Goal: Check status: Check status

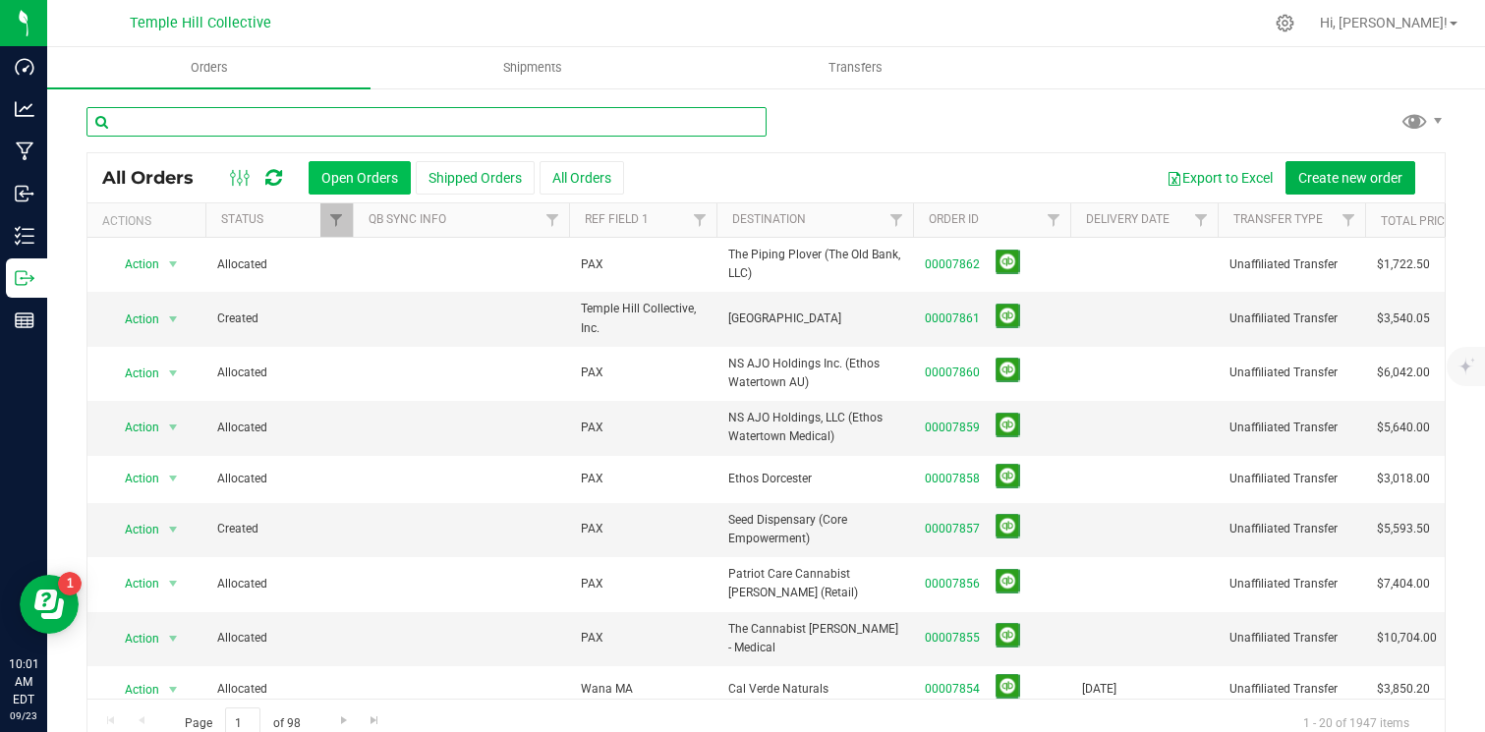
click at [392, 134] on input "text" at bounding box center [427, 121] width 680 height 29
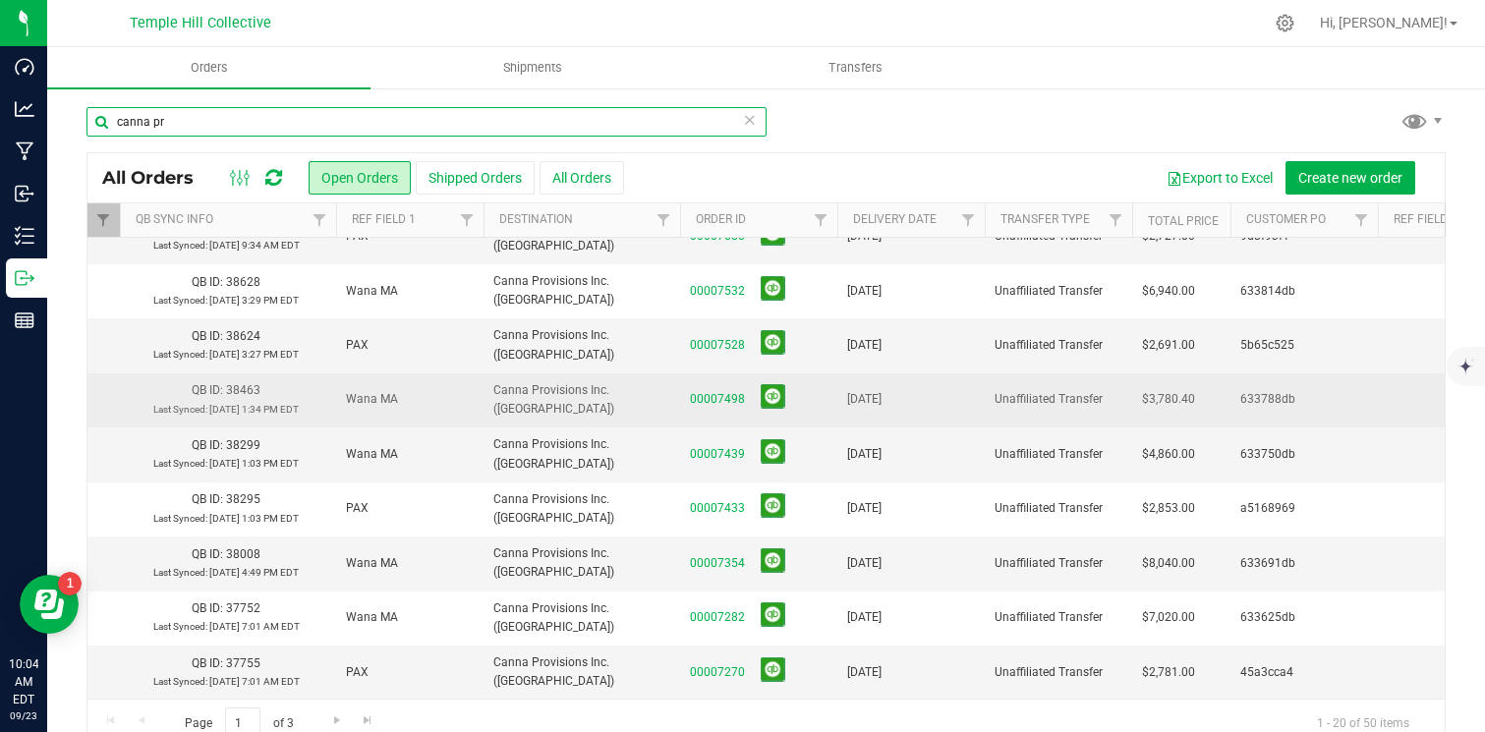
scroll to position [518, 233]
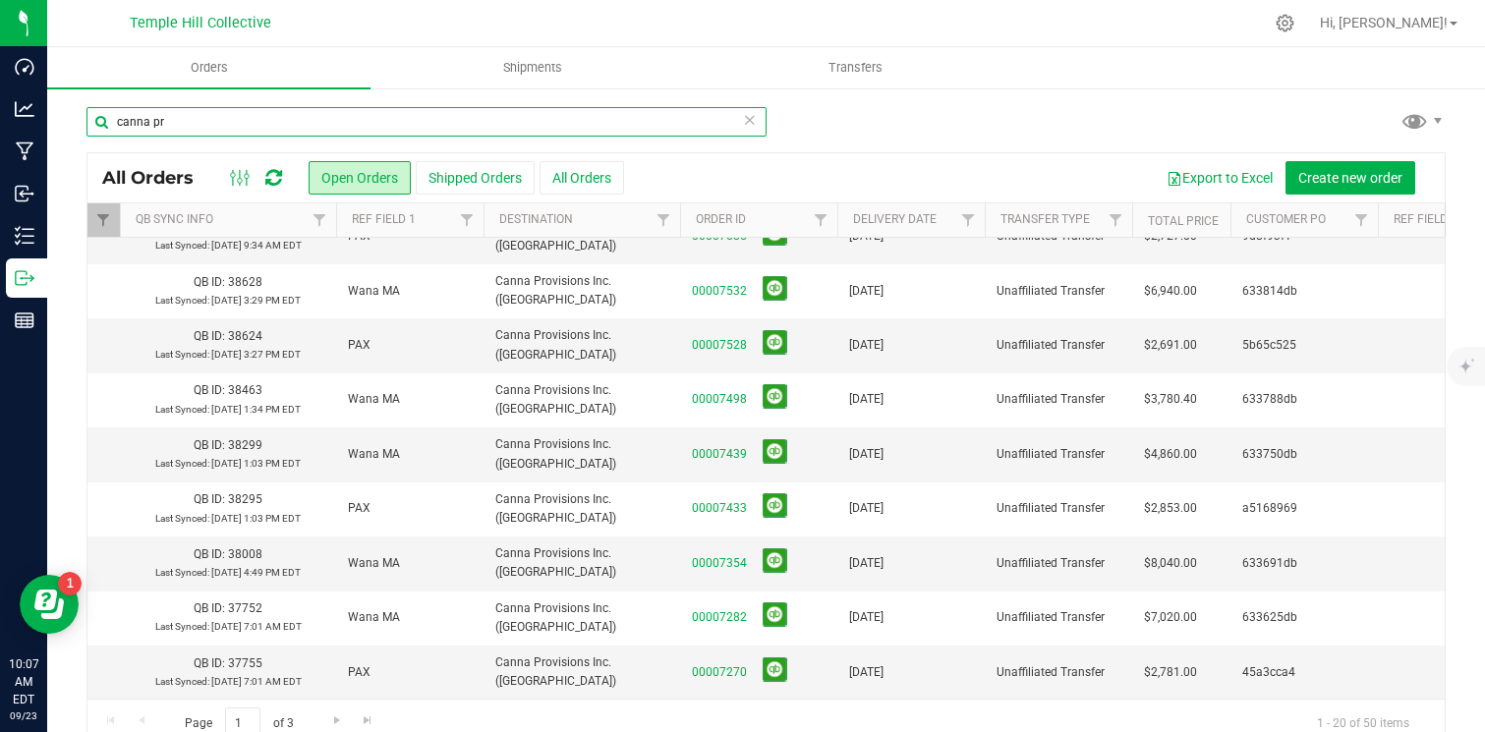
click at [604, 130] on input "canna pr" at bounding box center [427, 121] width 680 height 29
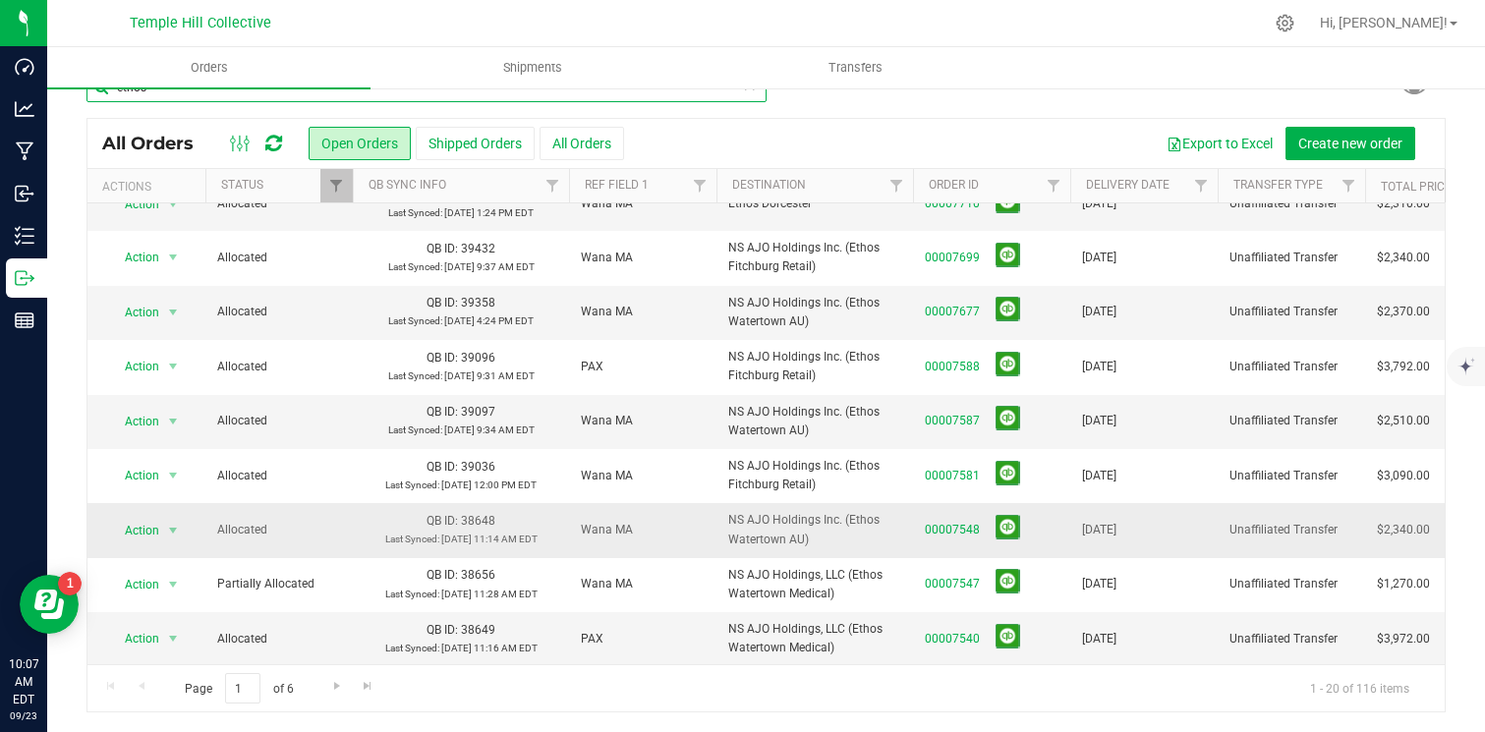
scroll to position [612, 0]
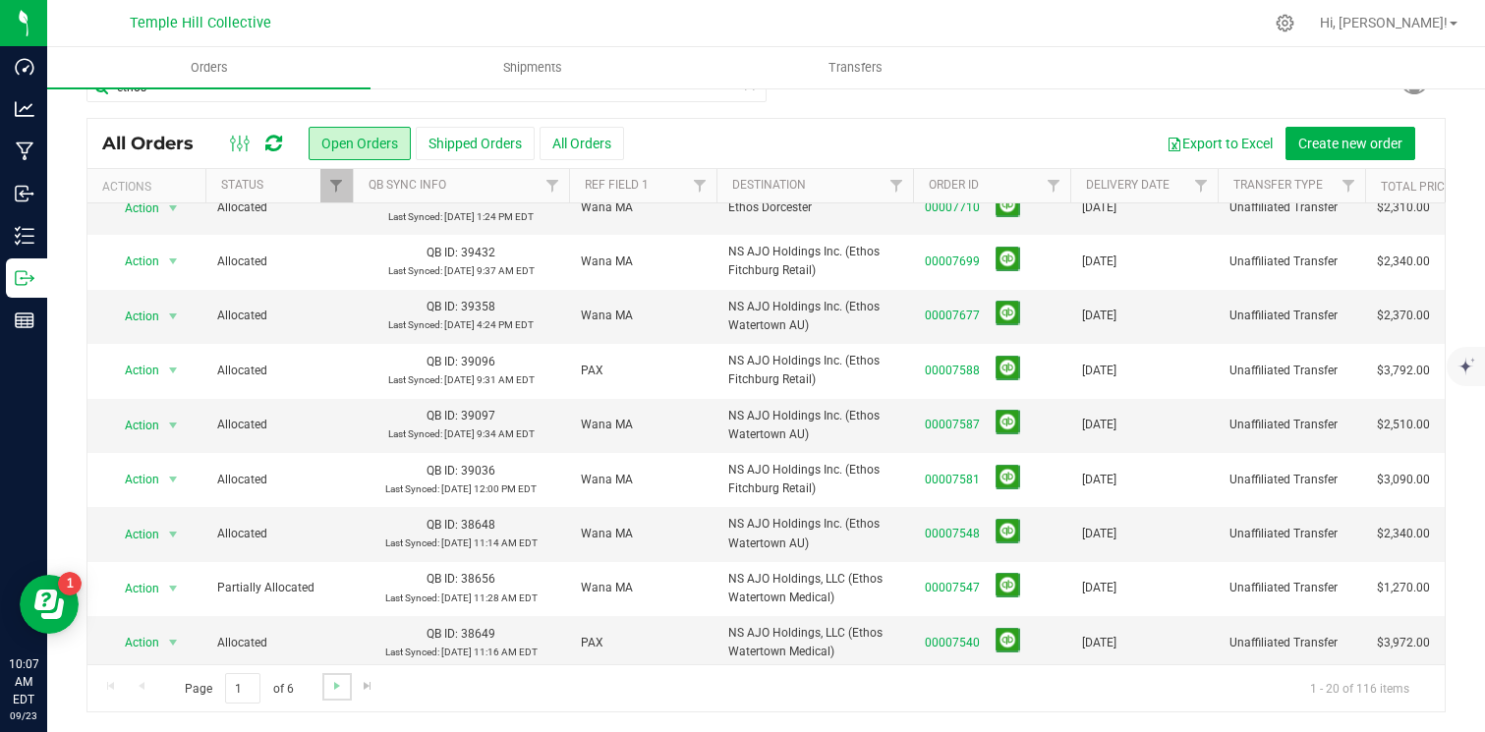
click at [332, 677] on link "Go to the next page" at bounding box center [336, 686] width 29 height 27
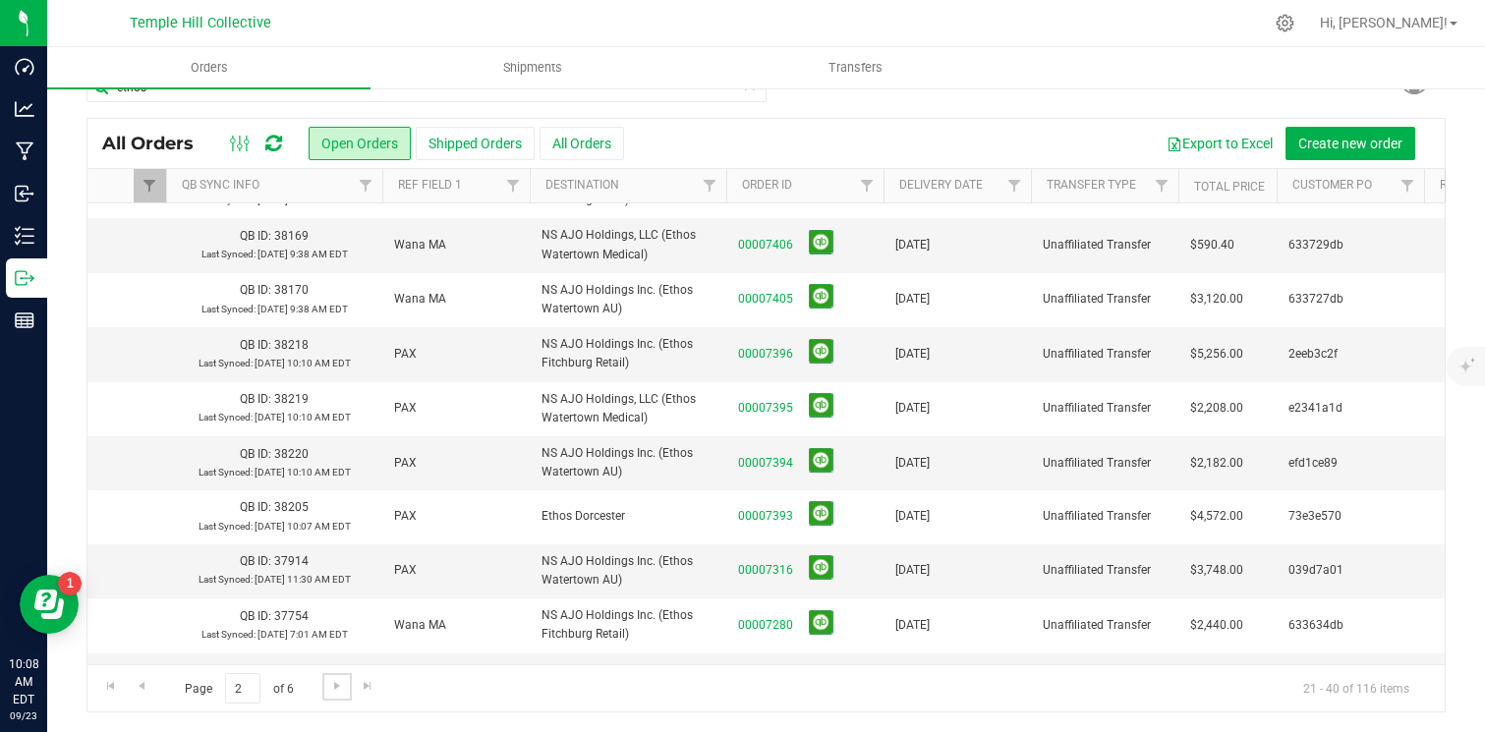
scroll to position [0, 184]
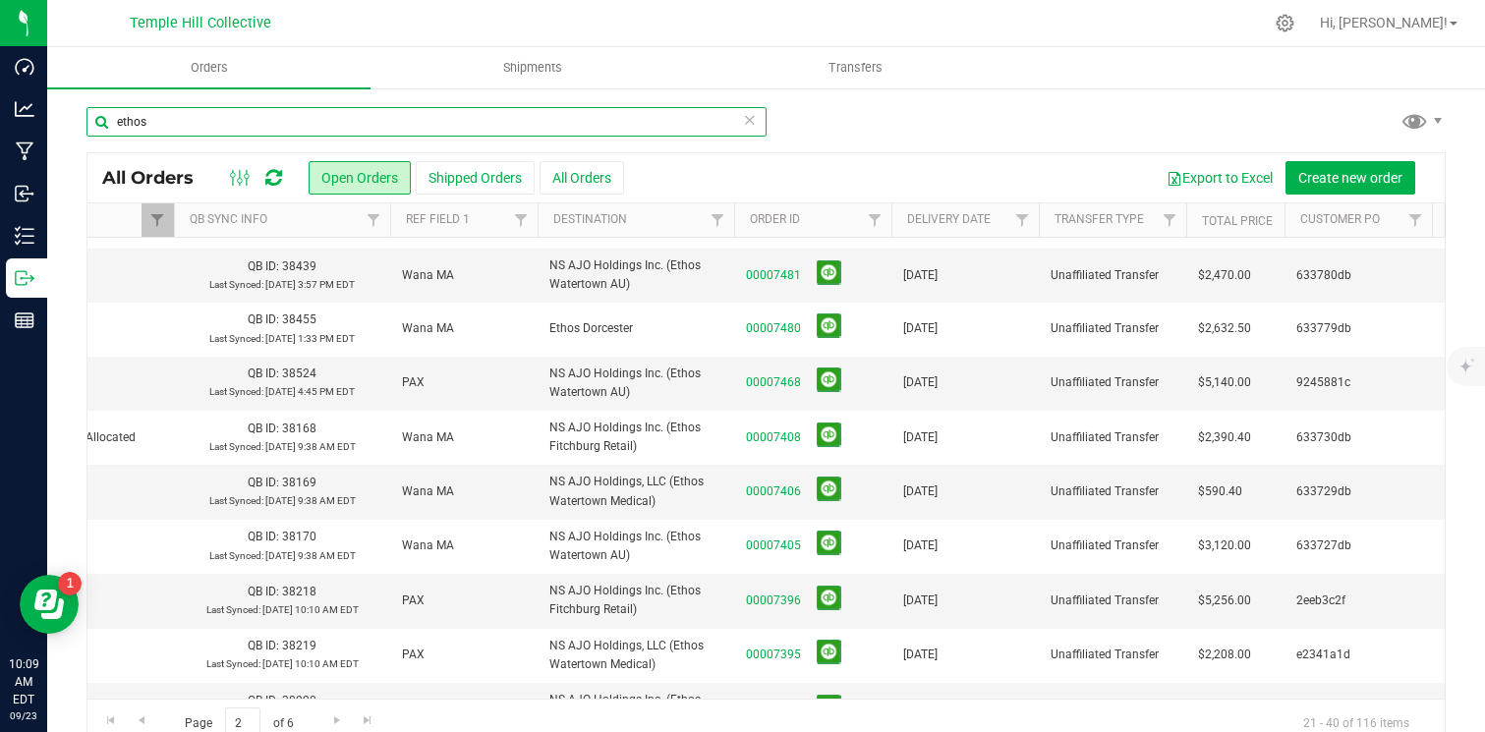
click at [505, 119] on input "ethos" at bounding box center [427, 121] width 680 height 29
type input "health circle"
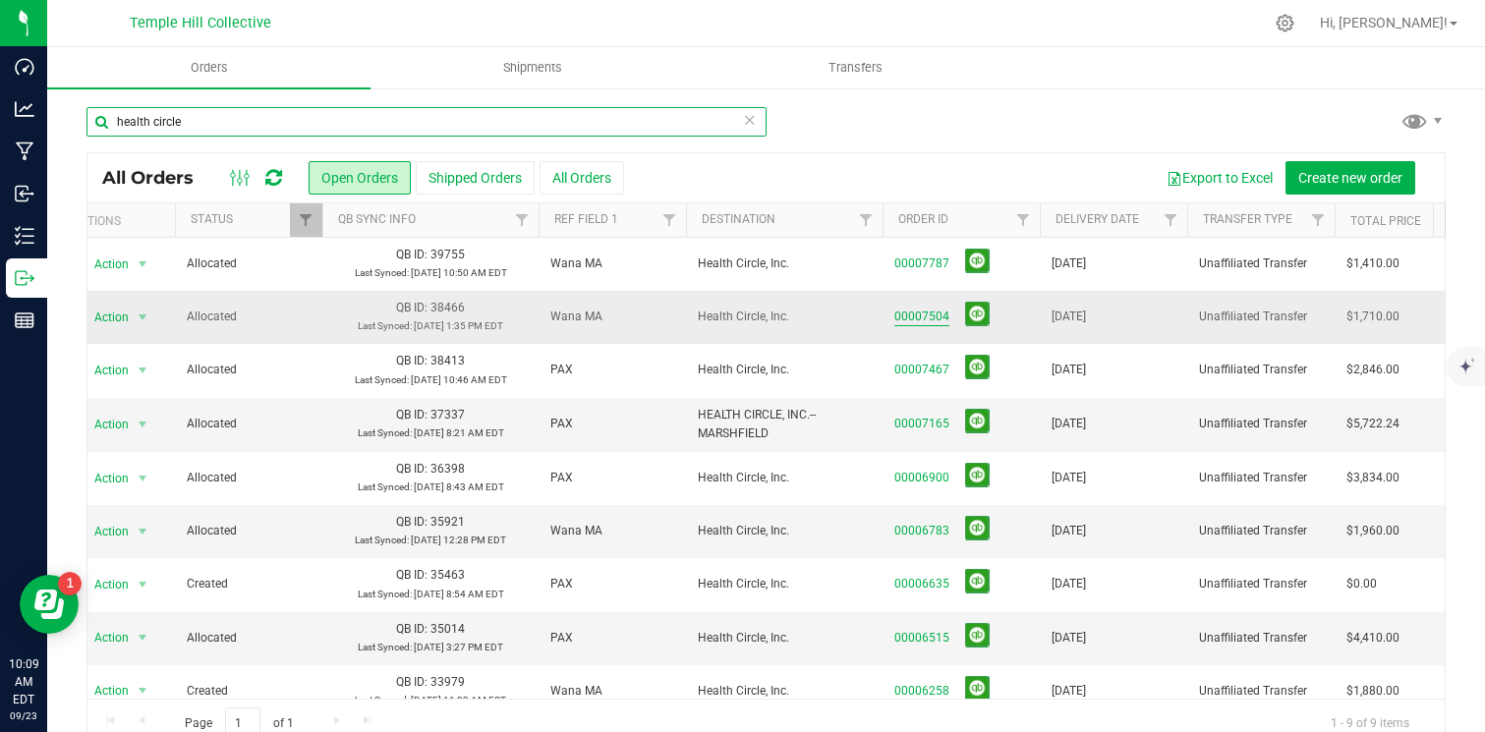
scroll to position [0, 172]
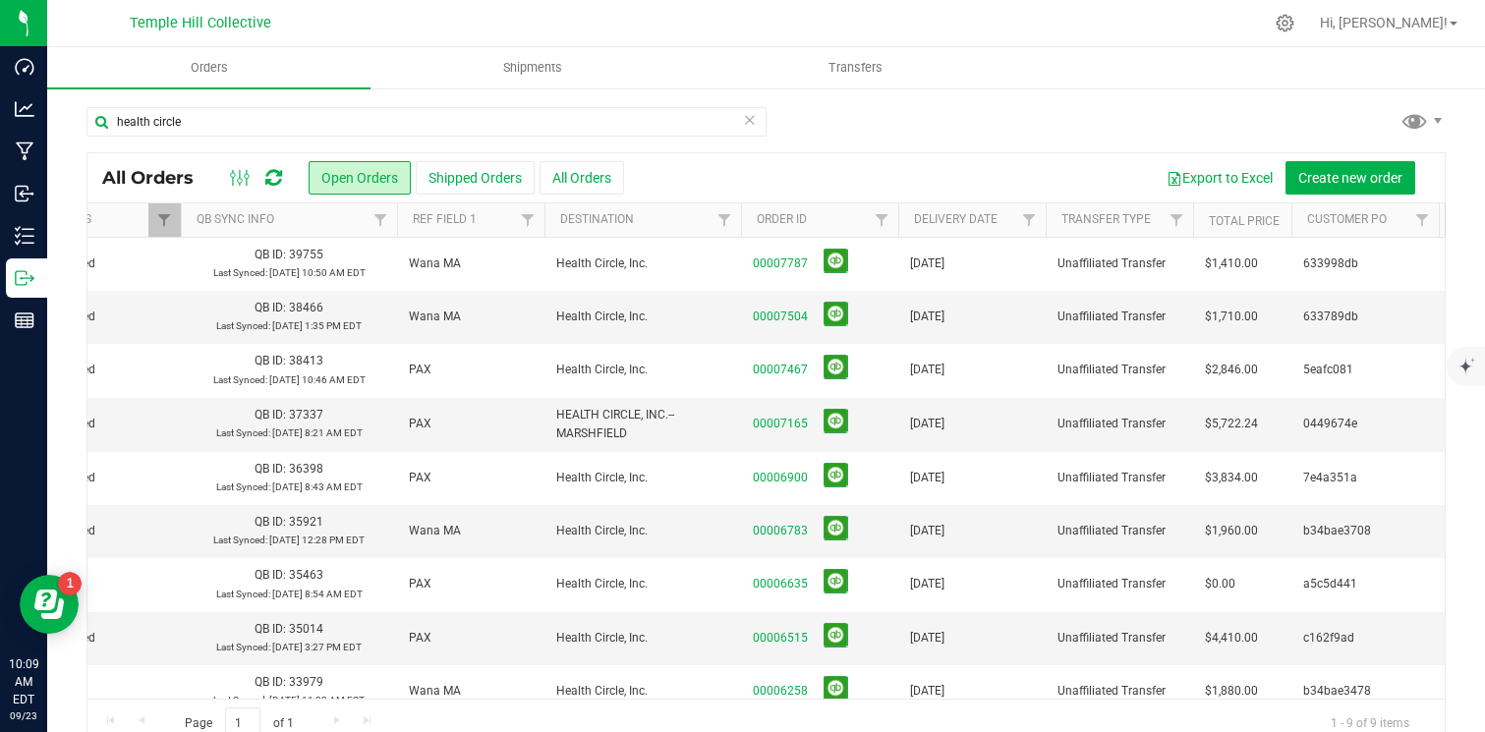
click at [752, 119] on icon at bounding box center [750, 119] width 14 height 24
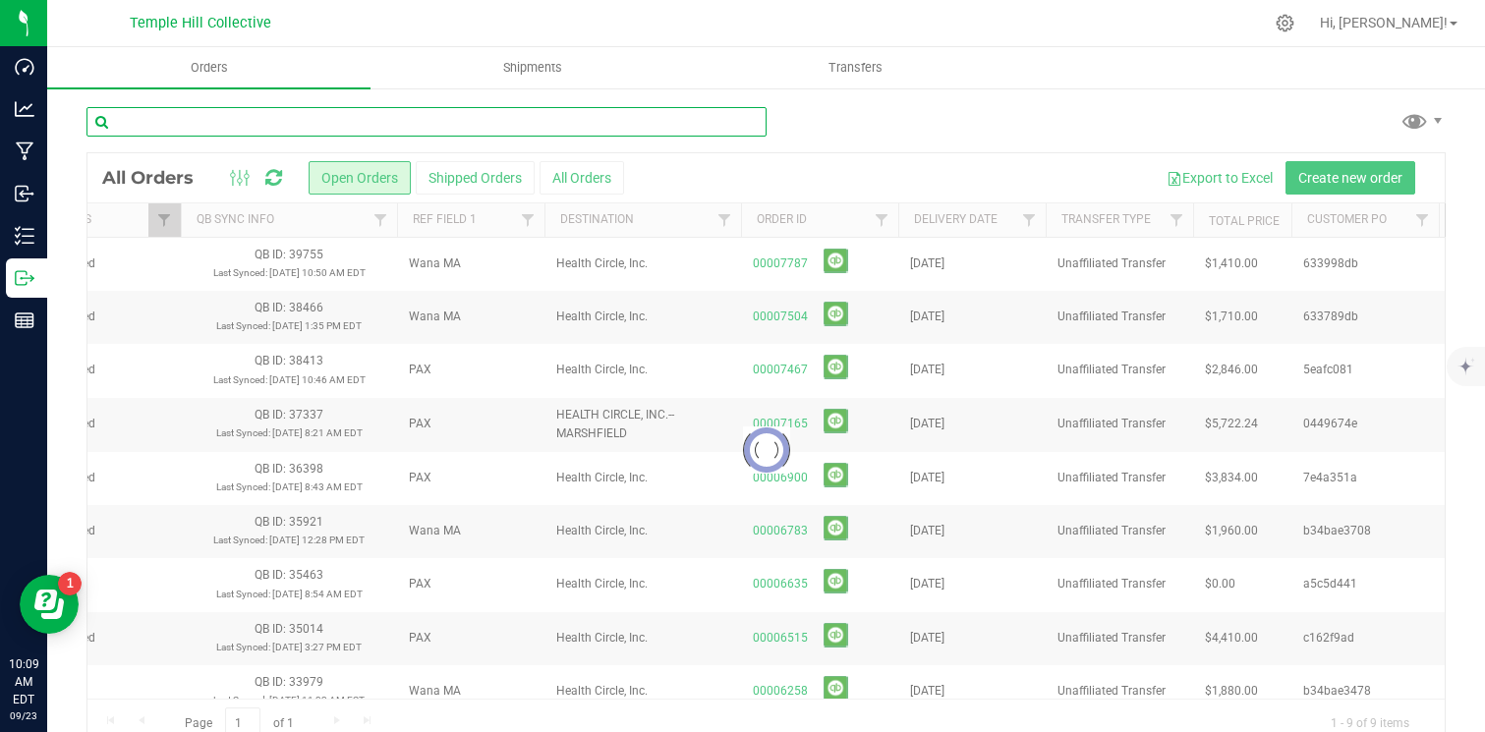
click at [748, 119] on input "text" at bounding box center [427, 121] width 680 height 29
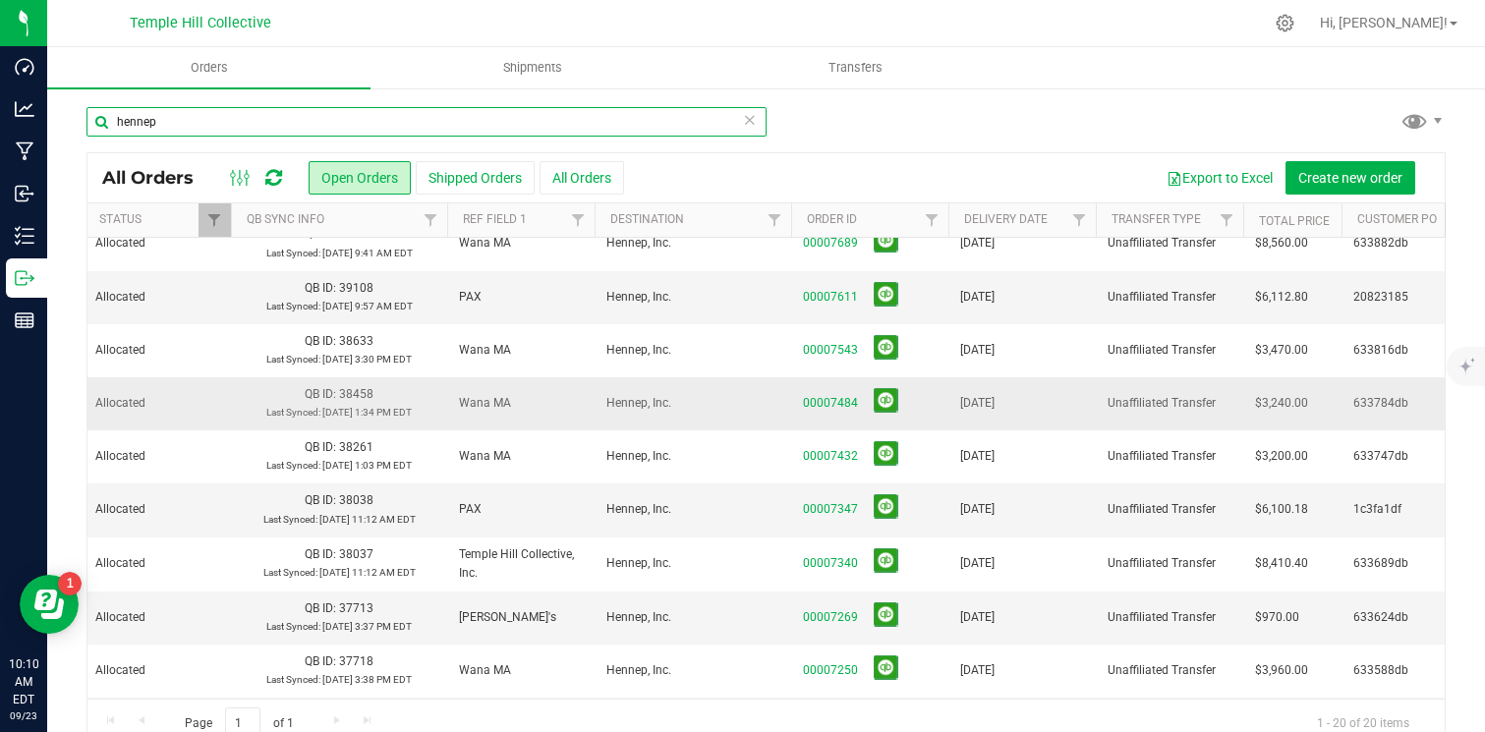
scroll to position [0, 127]
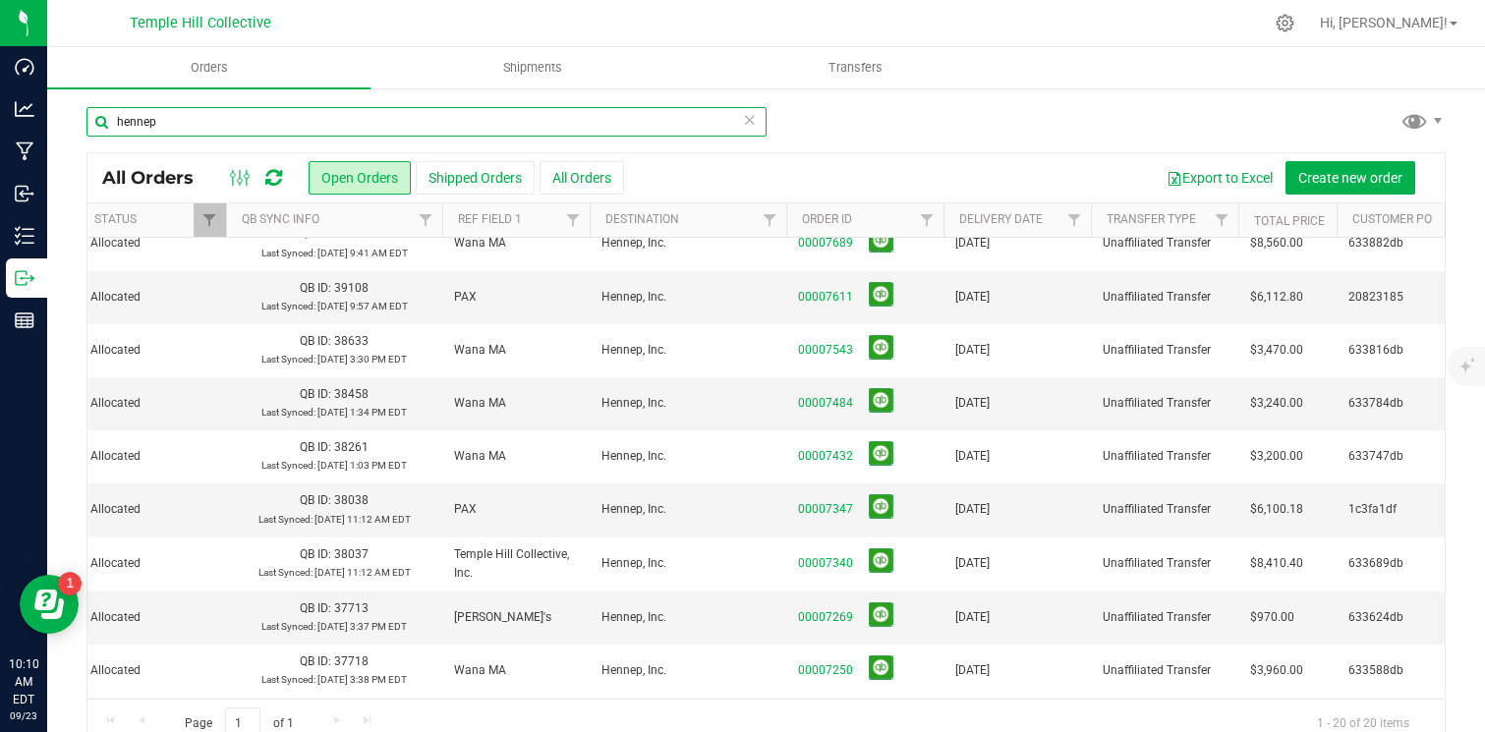
click at [427, 120] on input "hennep" at bounding box center [427, 121] width 680 height 29
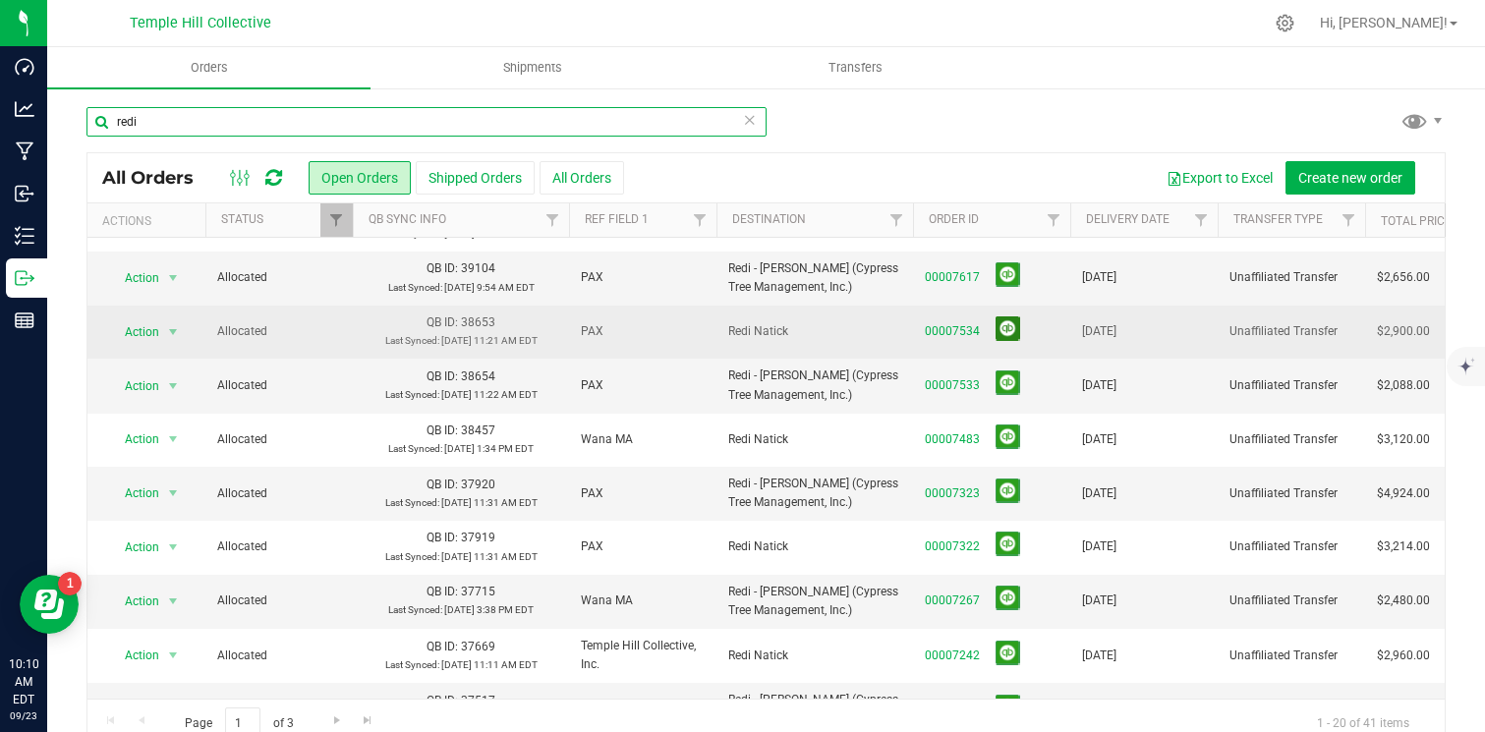
scroll to position [145, 0]
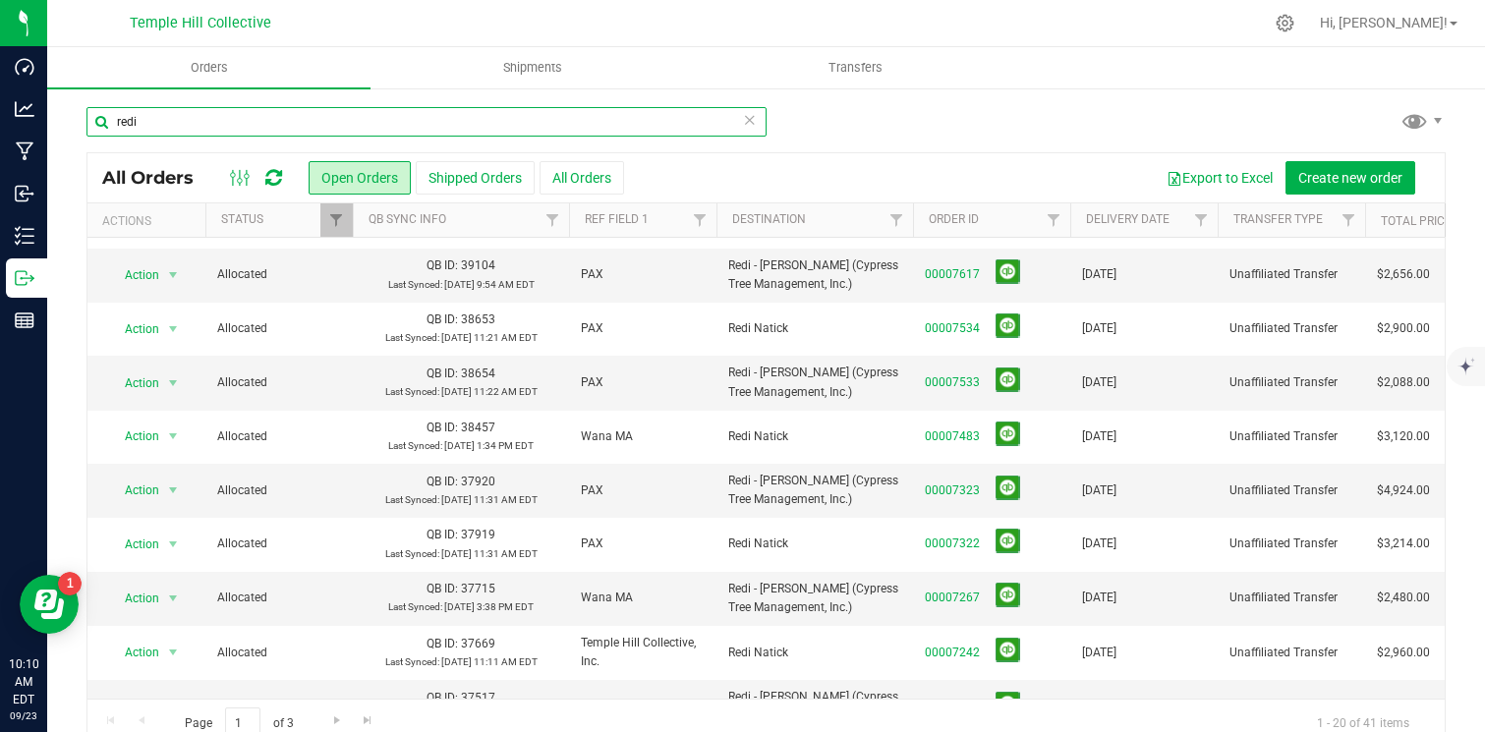
click at [453, 116] on input "redi" at bounding box center [427, 121] width 680 height 29
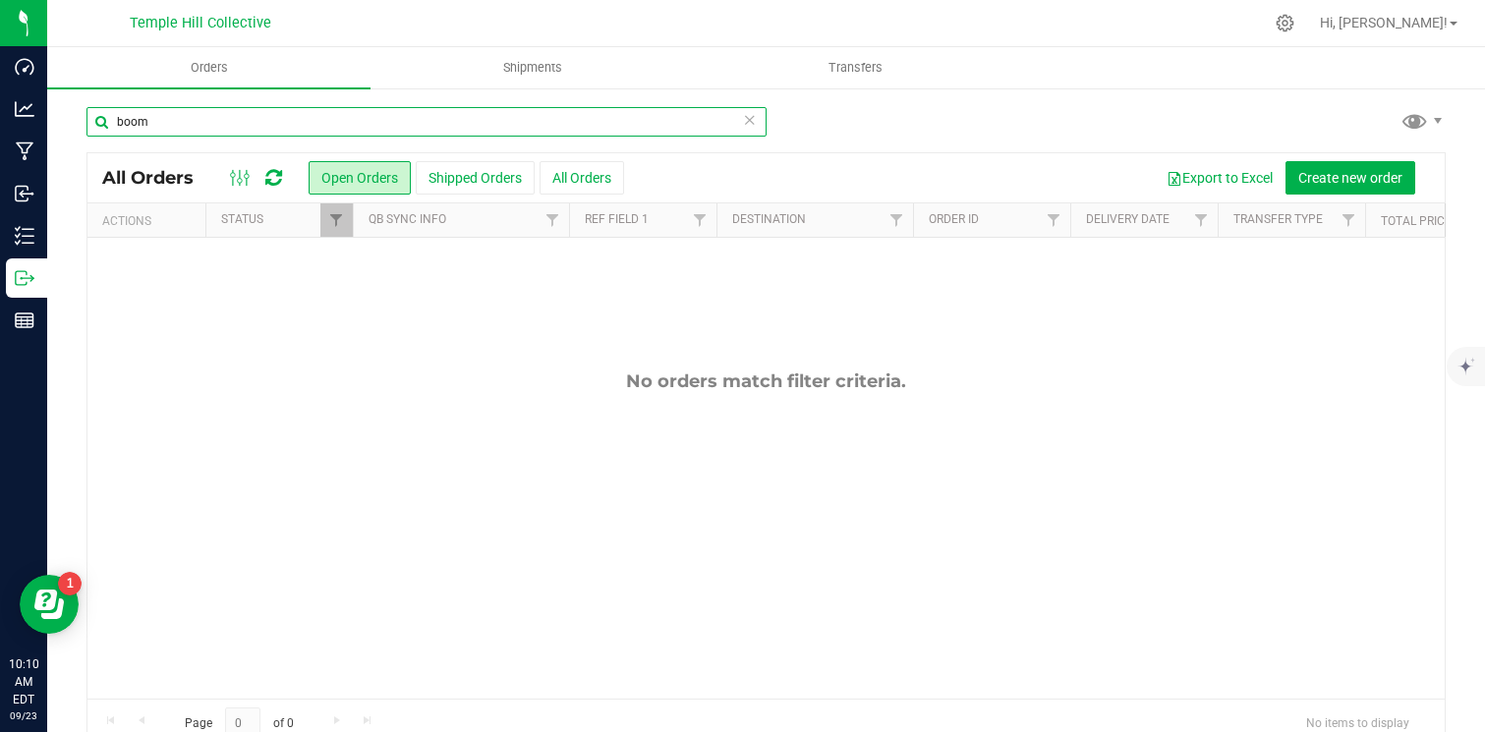
type input "boom"
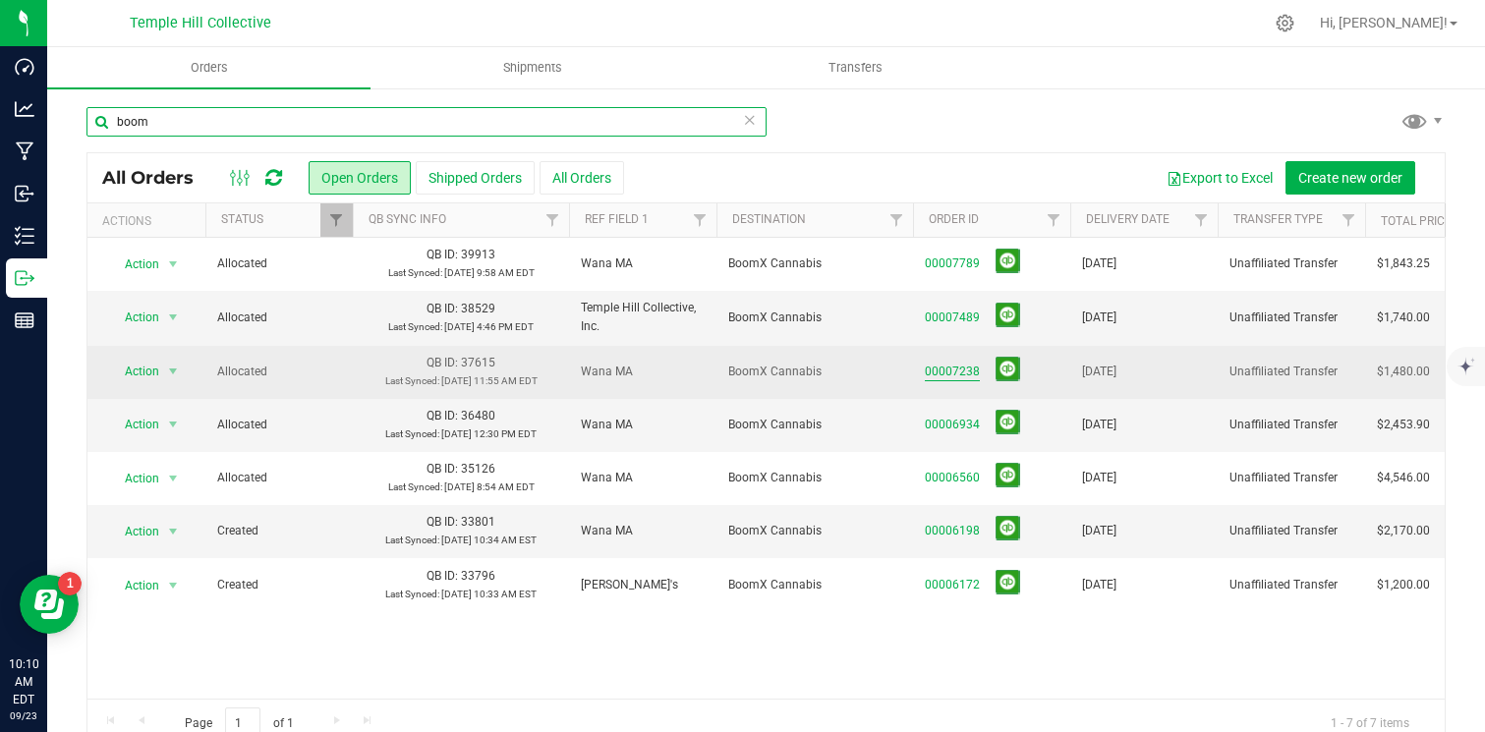
scroll to position [0, 15]
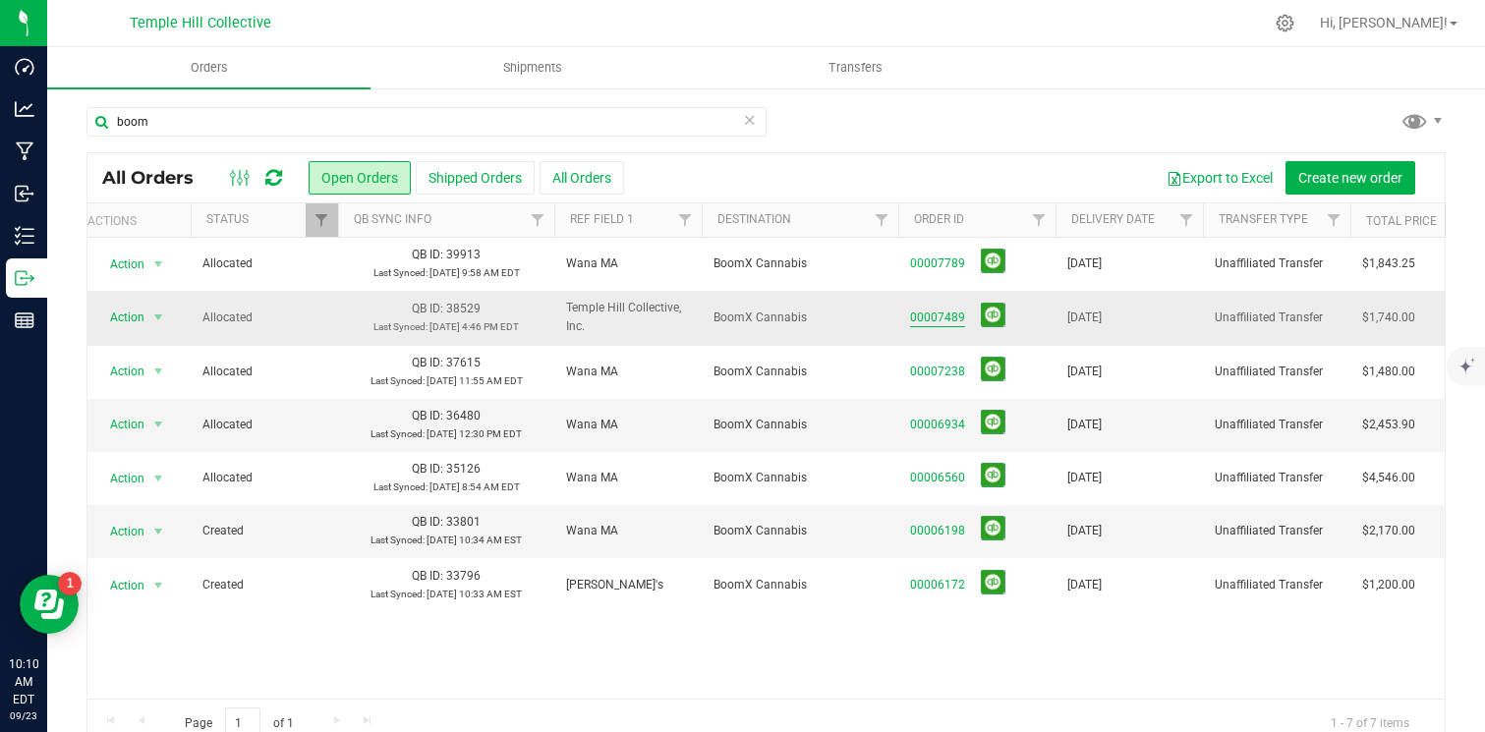
click at [942, 317] on link "00007489" at bounding box center [937, 318] width 55 height 19
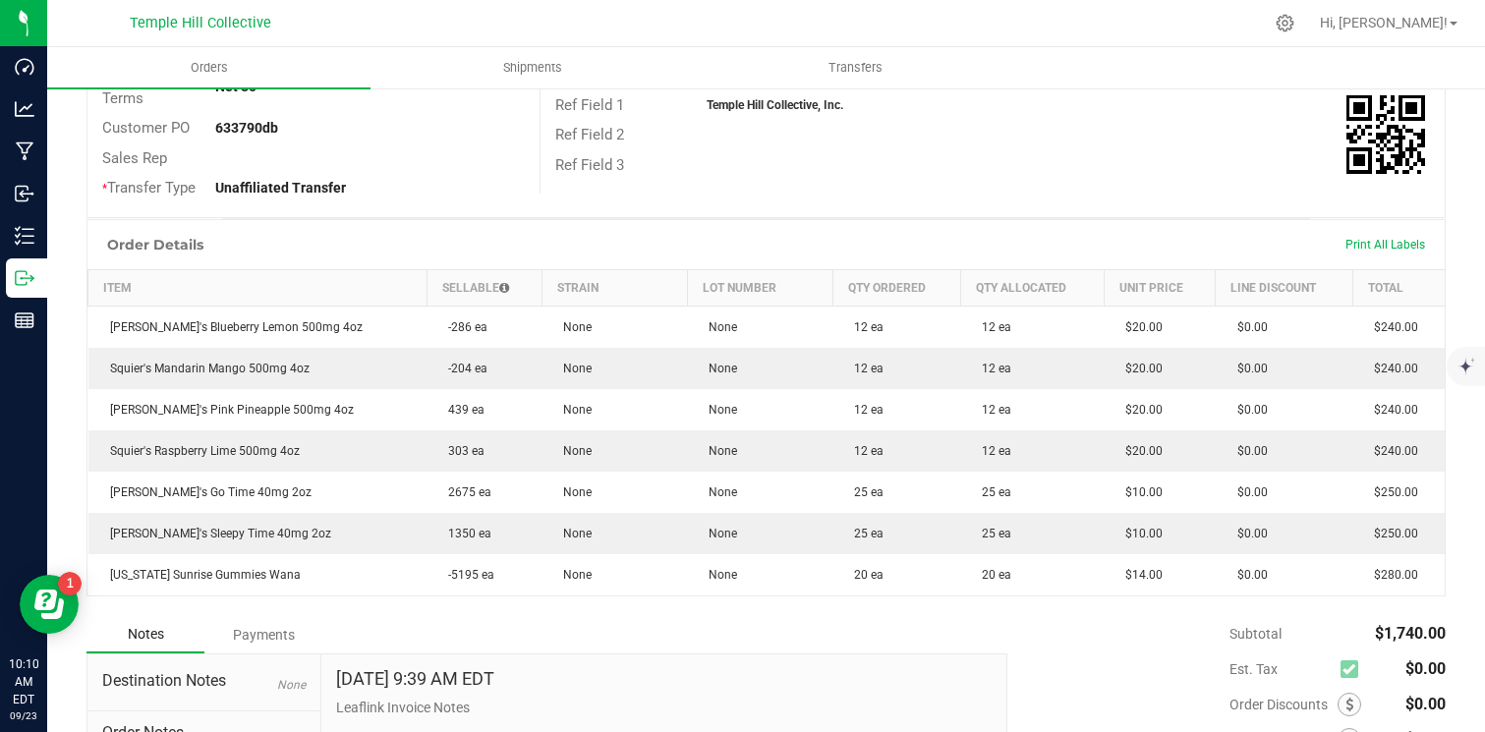
scroll to position [373, 0]
